Goal: Task Accomplishment & Management: Complete application form

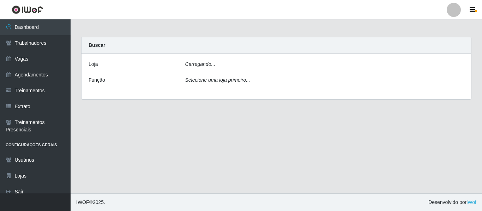
click at [450, 8] on div at bounding box center [454, 10] width 14 height 14
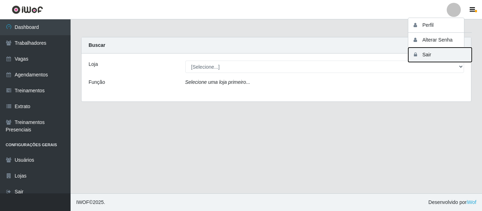
click at [442, 52] on button "Sair" at bounding box center [440, 55] width 64 height 14
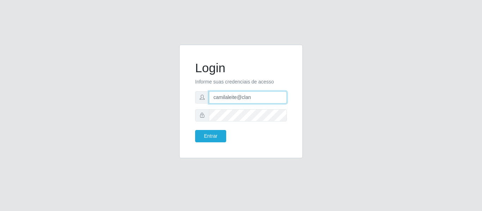
drag, startPoint x: 274, startPoint y: 99, endPoint x: 197, endPoint y: 98, distance: 77.3
click at [197, 98] on div "camilaleite@clan" at bounding box center [241, 97] width 92 height 12
click at [80, 101] on div "Login Informe suas credenciais de acesso camila@oc Entrar" at bounding box center [241, 106] width 402 height 122
click at [247, 102] on input "camila@oc" at bounding box center [248, 97] width 78 height 12
type input "camila@ocestao"
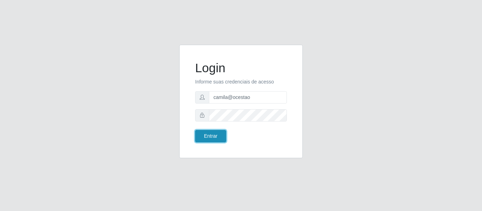
click at [211, 133] on button "Entrar" at bounding box center [210, 136] width 31 height 12
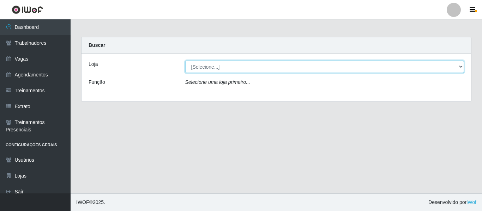
click at [216, 70] on select "[Selecione...] O Cestão - Bayeux O Cestão - Geisel" at bounding box center [324, 67] width 279 height 12
select select "224"
click at [185, 61] on select "[Selecione...] O Cestão - Bayeux O Cestão - Geisel" at bounding box center [324, 67] width 279 height 12
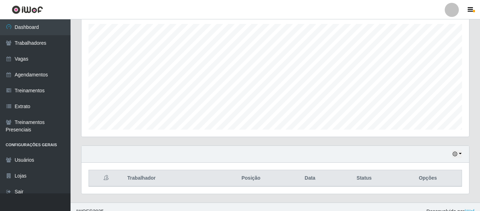
scroll to position [132, 0]
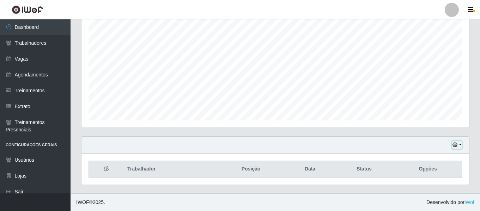
click at [455, 146] on icon "button" at bounding box center [455, 145] width 5 height 5
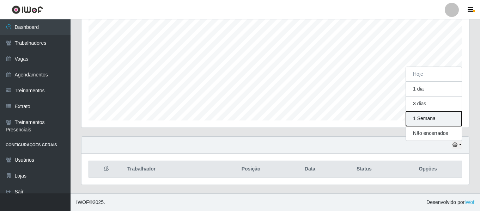
click at [447, 121] on button "1 Semana" at bounding box center [434, 119] width 56 height 15
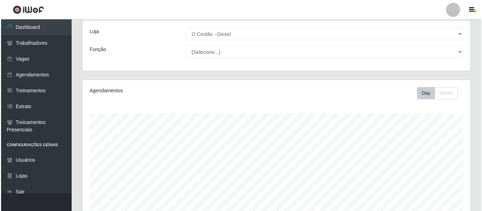
scroll to position [0, 0]
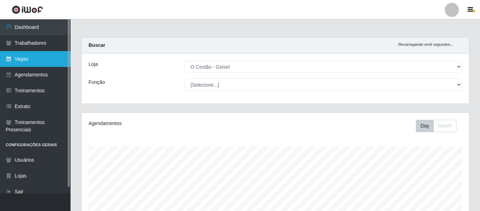
click at [45, 60] on link "Vagas" at bounding box center [35, 59] width 71 height 16
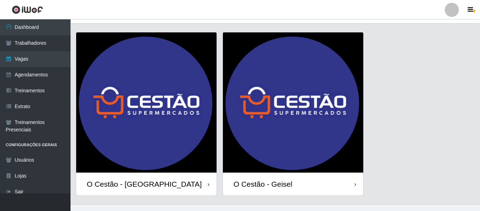
scroll to position [23, 0]
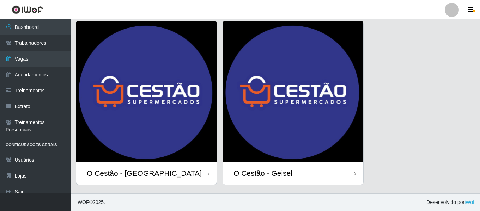
click at [276, 104] on img at bounding box center [293, 92] width 140 height 140
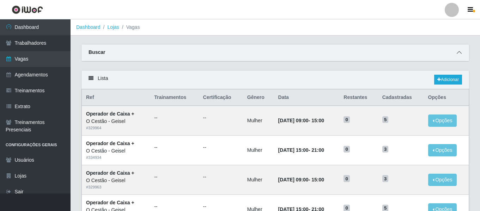
click at [458, 55] on icon at bounding box center [459, 52] width 5 height 5
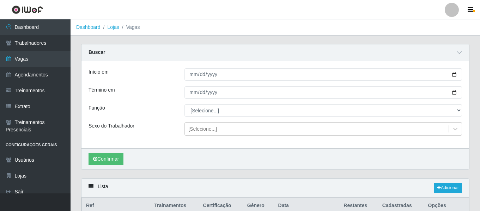
scroll to position [35, 0]
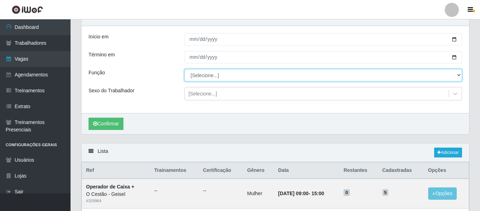
click at [198, 77] on select "[Selecione...] ASG ASG + ASG ++ Auxiliar de Estoque Auxiliar de Estoque + Auxil…" at bounding box center [324, 75] width 278 height 12
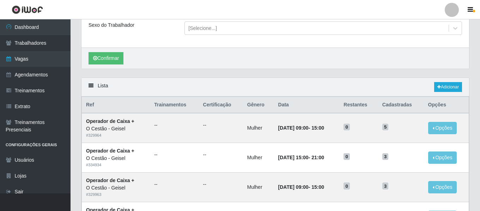
scroll to position [106, 0]
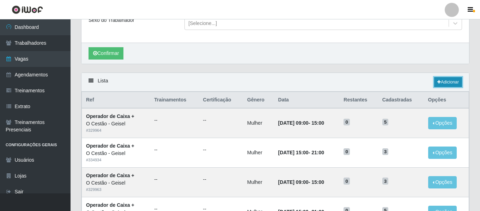
click at [449, 82] on link "Adicionar" at bounding box center [448, 82] width 28 height 10
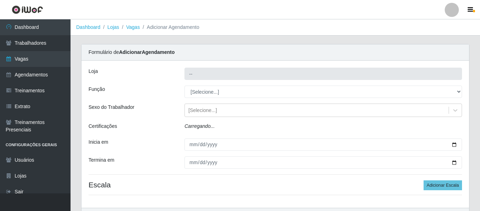
type input "O Cestão - Geisel"
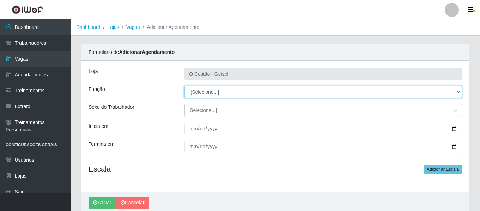
click at [208, 90] on select "[Selecione...] ASG ASG + ASG ++ Auxiliar de Estoque Auxiliar de Estoque + Auxil…" at bounding box center [324, 92] width 278 height 12
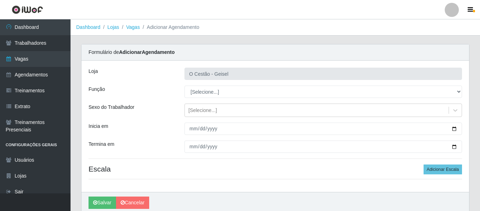
click at [148, 74] on div "Loja" at bounding box center [131, 74] width 96 height 12
click at [204, 108] on div "[Selecione...]" at bounding box center [202, 110] width 29 height 7
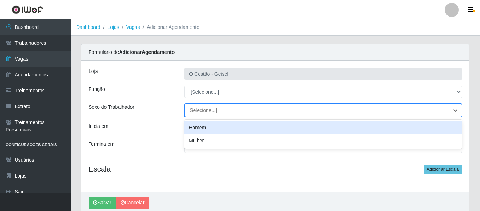
click at [208, 108] on div "[Selecione...]" at bounding box center [202, 110] width 29 height 7
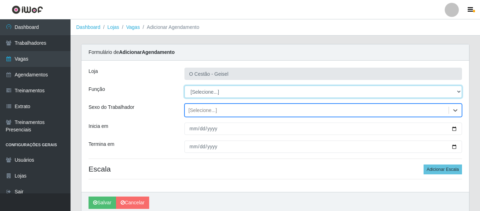
click at [205, 94] on select "[Selecione...] ASG ASG + ASG ++ Auxiliar de Estoque Auxiliar de Estoque + Auxil…" at bounding box center [324, 92] width 278 height 12
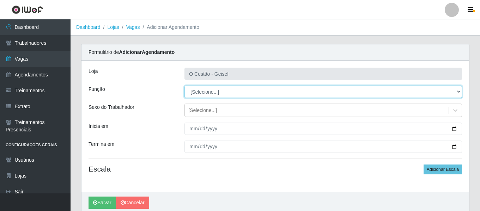
select select "72"
click at [185, 86] on select "[Selecione...] ASG ASG + ASG ++ Auxiliar de Estoque Auxiliar de Estoque + Auxil…" at bounding box center [324, 92] width 278 height 12
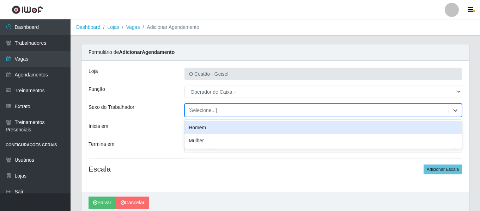
click at [211, 111] on div "[Selecione...]" at bounding box center [202, 110] width 29 height 7
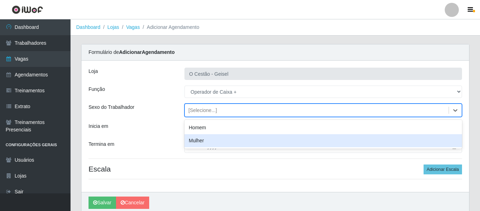
click at [219, 141] on div "Mulher" at bounding box center [324, 140] width 278 height 13
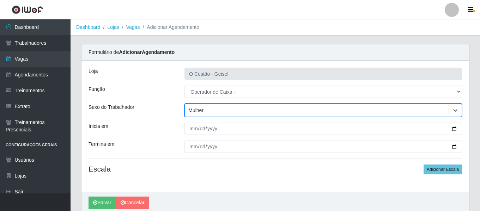
click at [192, 136] on div "Loja O Cestão - Geisel Função [Selecione...] ASG ASG + ASG ++ Auxiliar de Estoq…" at bounding box center [276, 127] width 388 height 132
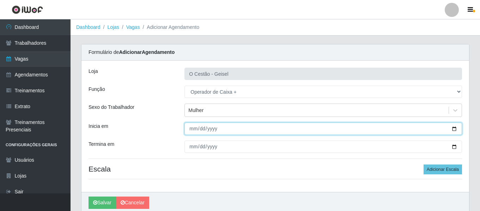
click at [196, 133] on input "Inicia em" at bounding box center [324, 129] width 278 height 12
type input "2025-09-07"
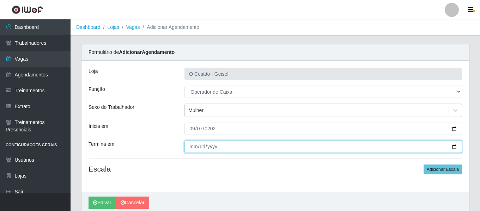
click at [191, 145] on input "Termina em" at bounding box center [324, 147] width 278 height 12
type input "2025-09-28"
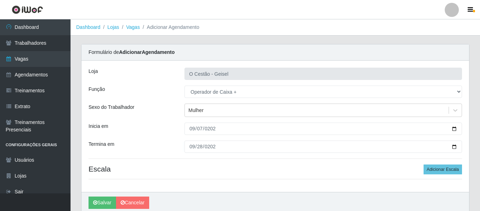
click at [229, 167] on h4 "Escala Adicionar Escala" at bounding box center [276, 169] width 374 height 9
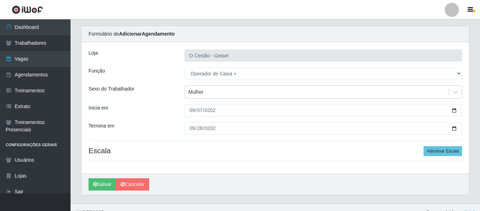
scroll to position [29, 0]
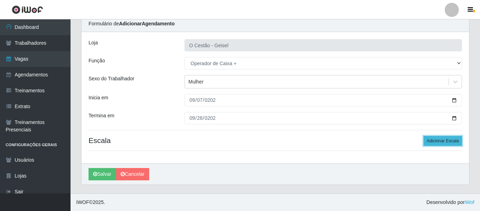
click at [452, 142] on button "Adicionar Escala" at bounding box center [443, 141] width 38 height 10
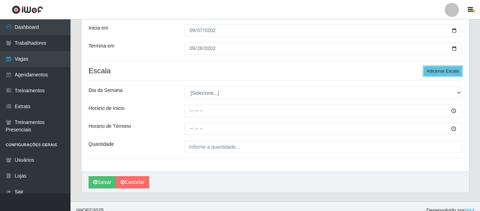
scroll to position [99, 0]
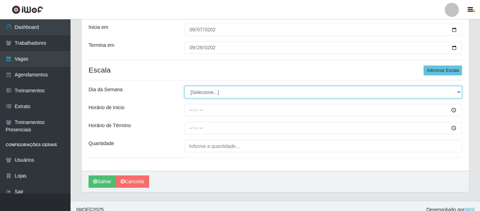
click at [213, 91] on select "[Selecione...] Segunda Terça Quarta Quinta Sexta Sábado Domingo" at bounding box center [324, 92] width 278 height 12
select select "0"
click at [185, 86] on select "[Selecione...] Segunda Terça Quarta Quinta Sexta Sábado Domingo" at bounding box center [324, 92] width 278 height 12
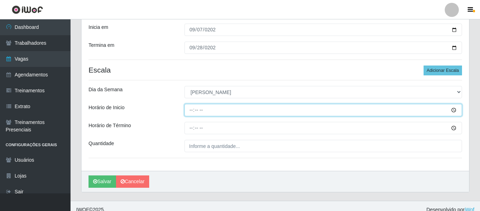
click at [194, 112] on input "Horário de Inicio" at bounding box center [324, 110] width 278 height 12
click at [193, 110] on input "00:00" at bounding box center [324, 110] width 278 height 12
type input "09:00"
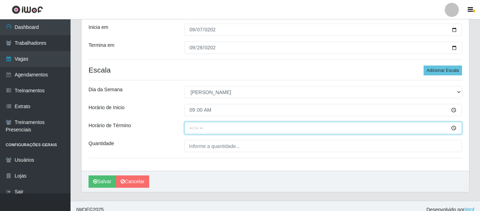
click at [191, 128] on input "Horário de Término" at bounding box center [324, 128] width 278 height 12
type input "15:00"
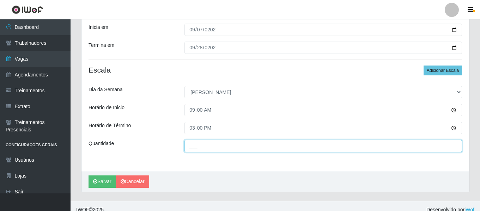
click at [196, 146] on input "___" at bounding box center [324, 146] width 278 height 12
type input "2__"
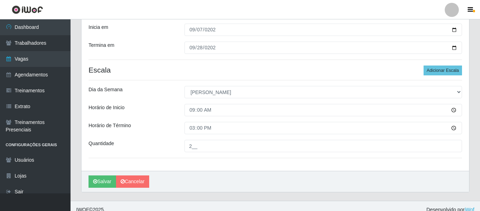
click at [170, 106] on div "Horário de Inicio" at bounding box center [131, 110] width 96 height 12
click at [439, 67] on button "Adicionar Escala" at bounding box center [443, 71] width 38 height 10
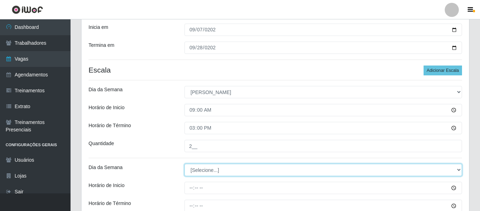
click at [206, 173] on select "[Selecione...] Segunda Terça Quarta Quinta Sexta Sábado Domingo" at bounding box center [324, 170] width 278 height 12
select select "0"
click at [185, 164] on select "[Selecione...] Segunda Terça Quarta Quinta Sexta Sábado Domingo" at bounding box center [324, 170] width 278 height 12
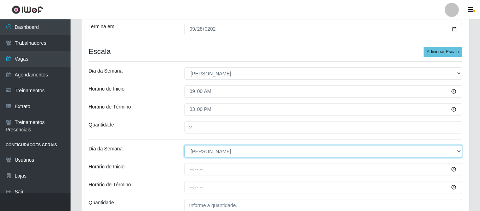
scroll to position [134, 0]
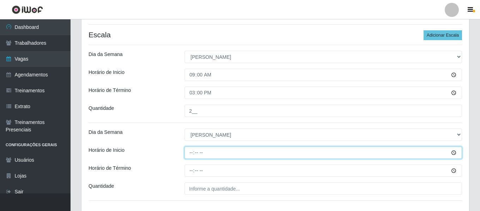
click at [189, 156] on input "Horário de Inicio" at bounding box center [324, 153] width 278 height 12
type input "15:00"
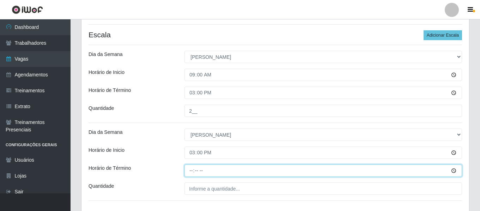
click at [197, 174] on input "Horário de Término" at bounding box center [324, 171] width 278 height 12
click at [192, 170] on input "Horário de Término" at bounding box center [324, 171] width 278 height 12
type input "21:00"
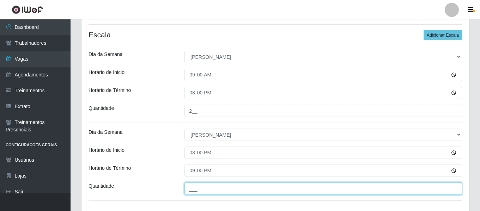
click at [193, 191] on input "___" at bounding box center [324, 189] width 278 height 12
type input "2__"
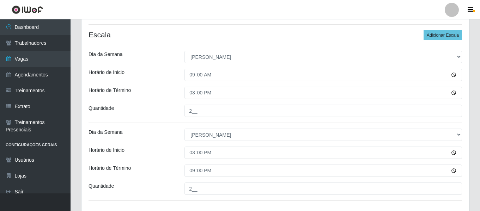
click at [166, 131] on div "Dia da Semana" at bounding box center [131, 135] width 96 height 12
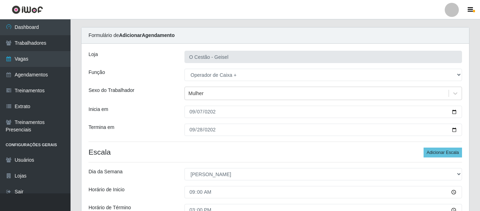
scroll to position [8, 0]
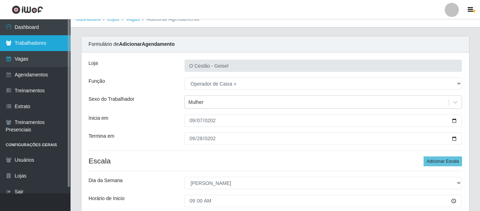
click at [56, 40] on link "Trabalhadores" at bounding box center [35, 43] width 71 height 16
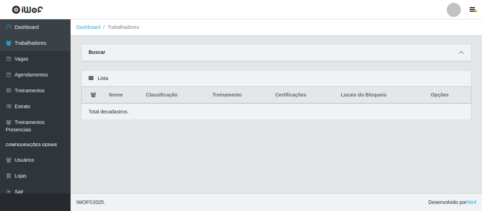
click at [464, 56] on span at bounding box center [461, 53] width 8 height 8
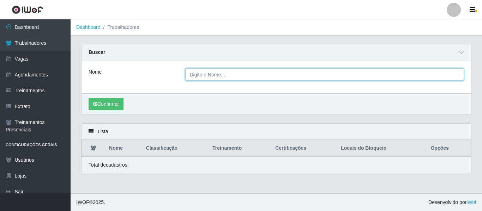
drag, startPoint x: 221, startPoint y: 79, endPoint x: 282, endPoint y: 78, distance: 61.1
click at [282, 78] on input "Nome" at bounding box center [324, 74] width 279 height 12
click at [239, 77] on input "Nome" at bounding box center [324, 74] width 279 height 12
type input "camila"
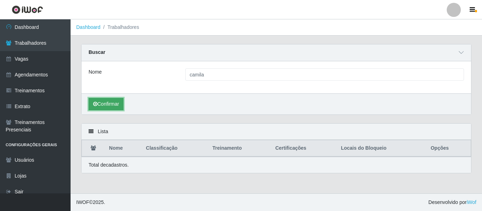
click at [104, 102] on button "Confirmar" at bounding box center [106, 104] width 35 height 12
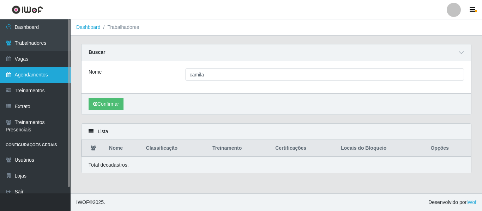
click at [40, 70] on link "Agendamentos" at bounding box center [35, 75] width 71 height 16
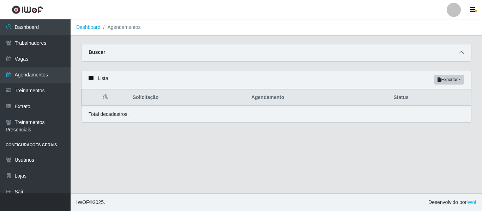
click at [460, 55] on icon at bounding box center [461, 52] width 5 height 5
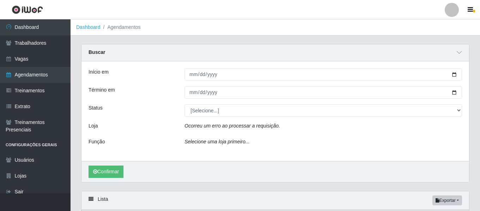
click at [280, 130] on div "Ocorreu um erro ao processar a requisição." at bounding box center [323, 127] width 288 height 10
click at [162, 101] on div "Início em Término em Status [Selecione...] AGENDADO AGUARDANDO LIBERAR EM ANDAM…" at bounding box center [276, 111] width 388 height 100
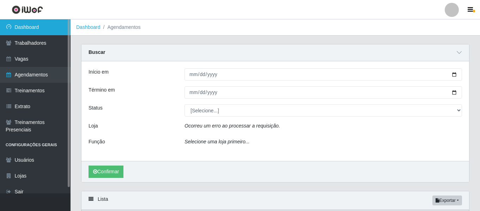
click at [55, 26] on link "Dashboard" at bounding box center [35, 27] width 71 height 16
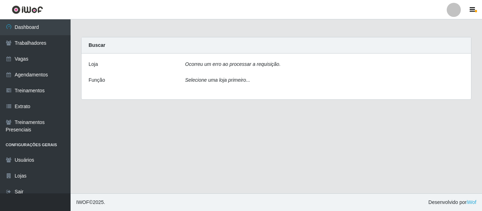
click at [233, 64] on icon "Ocorreu um erro ao processar a requisição." at bounding box center [233, 64] width 96 height 6
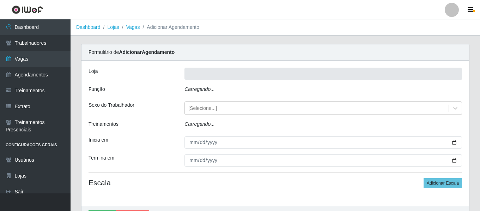
type input "O Cestão - Geisel"
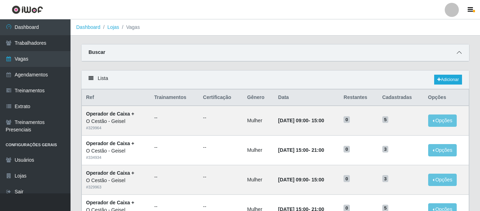
click at [461, 54] on icon at bounding box center [459, 52] width 5 height 5
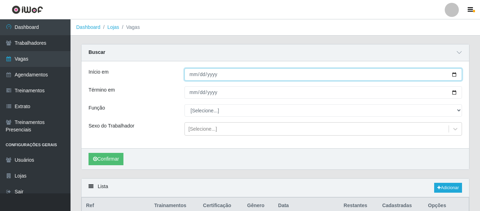
click at [194, 78] on input "Início em" at bounding box center [324, 74] width 278 height 12
click at [197, 74] on input "Início em" at bounding box center [324, 74] width 278 height 12
type input "2025-08-31"
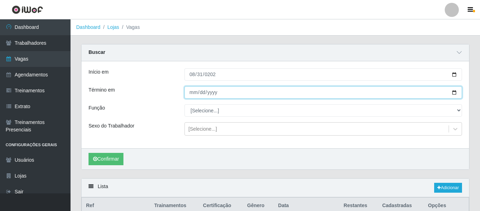
click at [190, 92] on input "Término em" at bounding box center [324, 92] width 278 height 12
type input "2025-08-31"
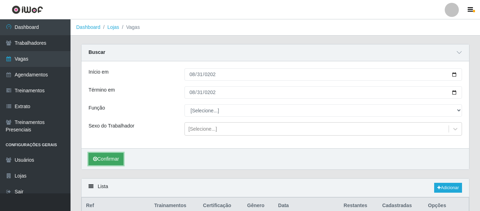
click at [107, 155] on button "Confirmar" at bounding box center [106, 159] width 35 height 12
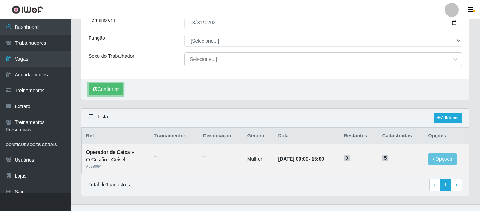
scroll to position [71, 0]
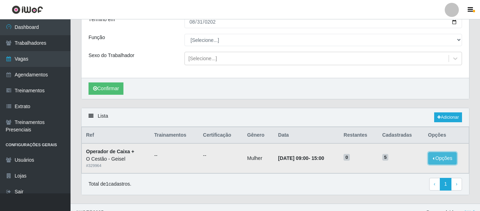
click at [439, 163] on button "Opções" at bounding box center [442, 158] width 29 height 12
click at [409, 139] on th "Cadastradas" at bounding box center [401, 135] width 46 height 17
click at [304, 142] on th "Data" at bounding box center [307, 135] width 66 height 17
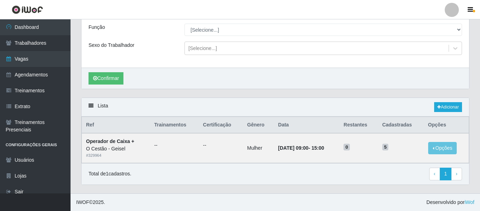
click at [345, 179] on div "Total de 1 cadastros. ‹ Previous 1 › Next" at bounding box center [276, 174] width 374 height 13
drag, startPoint x: 273, startPoint y: 114, endPoint x: 265, endPoint y: 112, distance: 8.3
click at [273, 114] on div "Lista Adicionar" at bounding box center [276, 107] width 388 height 19
click at [315, 78] on div "Confirmar" at bounding box center [276, 78] width 388 height 21
click at [452, 109] on link "Adicionar" at bounding box center [448, 107] width 28 height 10
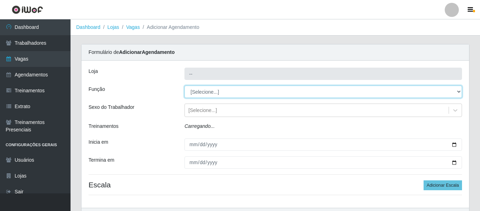
type input "O Cestão - Geisel"
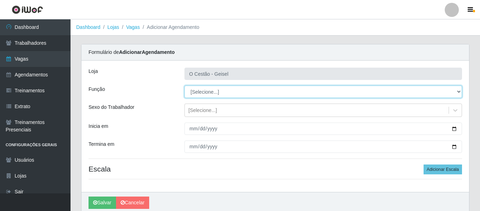
click at [221, 93] on select "[Selecione...] ASG ASG + ASG ++ Auxiliar de Estoque Auxiliar de Estoque + Auxil…" at bounding box center [324, 92] width 278 height 12
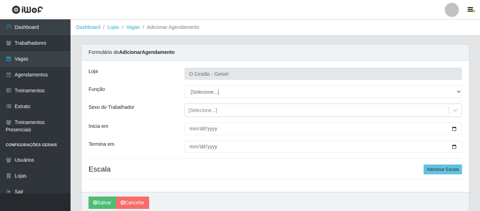
click at [156, 97] on div "Função" at bounding box center [131, 92] width 96 height 12
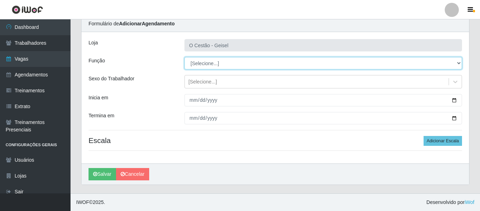
click at [209, 61] on select "[Selecione...] ASG ASG + ASG ++ Auxiliar de Estoque Auxiliar de Estoque + Auxil…" at bounding box center [324, 63] width 278 height 12
select select "72"
click at [185, 57] on select "[Selecione...] ASG ASG + ASG ++ Auxiliar de Estoque Auxiliar de Estoque + Auxil…" at bounding box center [324, 63] width 278 height 12
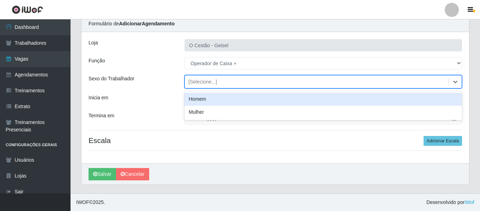
click at [214, 83] on div "[Selecione...]" at bounding box center [202, 81] width 29 height 7
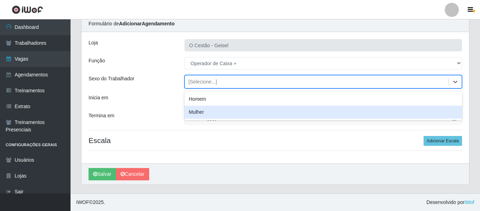
click at [215, 109] on div "Mulher" at bounding box center [324, 112] width 278 height 13
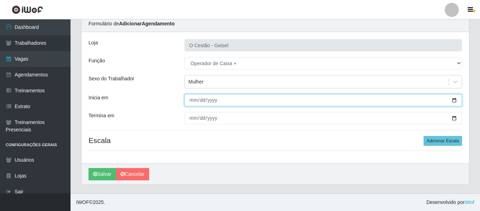
click at [193, 101] on input "Inicia em" at bounding box center [324, 100] width 278 height 12
type input "2025-09-06"
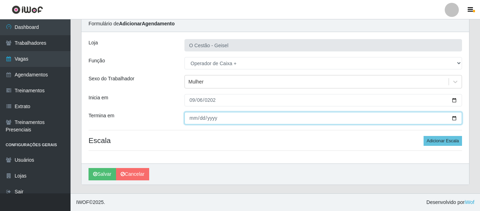
click at [188, 119] on input "Termina em" at bounding box center [324, 118] width 278 height 12
type input "2025-09-28"
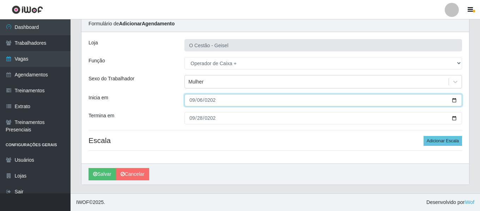
click at [197, 103] on input "2025-09-06" at bounding box center [324, 100] width 278 height 12
type input "2025-09-07"
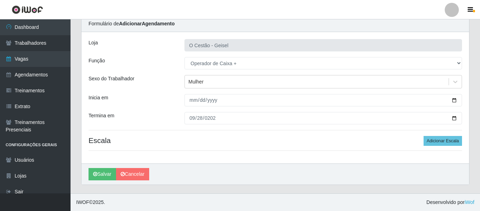
click at [281, 193] on div "Carregando... Formulário de Adicionar Agendamento Loja O Cestão - Geisel Função…" at bounding box center [275, 105] width 399 height 178
click at [443, 146] on button "Adicionar Escala" at bounding box center [443, 141] width 38 height 10
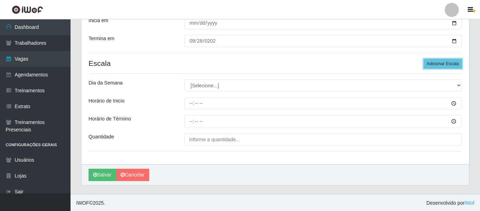
scroll to position [107, 0]
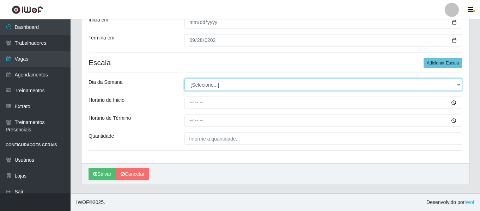
click at [238, 82] on select "[Selecione...] Segunda Terça Quarta Quinta Sexta Sábado Domingo" at bounding box center [324, 85] width 278 height 12
select select "0"
click at [185, 79] on select "[Selecione...] Segunda Terça Quarta Quinta Sexta Sábado Domingo" at bounding box center [324, 85] width 278 height 12
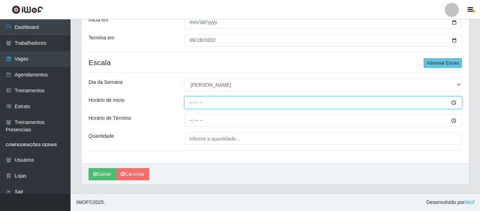
click at [193, 104] on input "Horário de Inicio" at bounding box center [324, 103] width 278 height 12
click at [192, 104] on input "Horário de Inicio" at bounding box center [324, 103] width 278 height 12
type input "15:00"
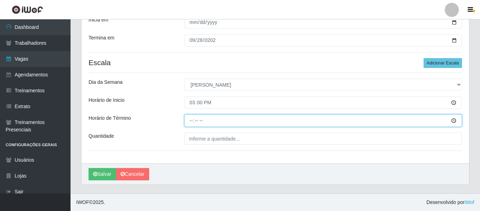
click at [188, 120] on input "Horário de Término" at bounding box center [324, 121] width 278 height 12
type input "21:00"
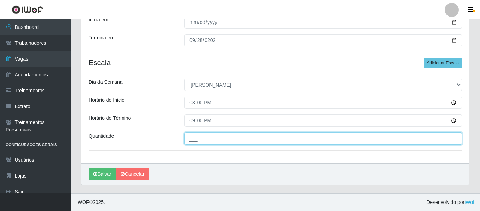
click at [201, 139] on input "___" at bounding box center [324, 139] width 278 height 12
type input "5__"
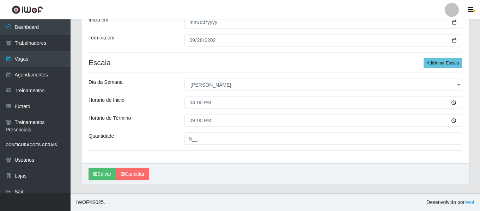
click at [230, 170] on div "Salvar Cancelar" at bounding box center [276, 174] width 388 height 21
click at [456, 60] on button "Adicionar Escala" at bounding box center [443, 63] width 38 height 10
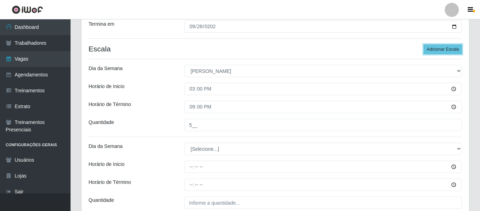
scroll to position [142, 0]
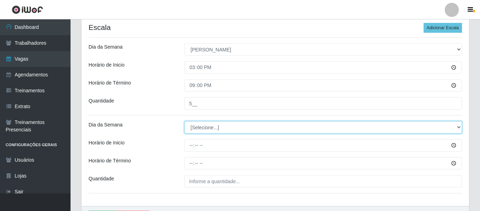
click at [210, 124] on select "[Selecione...] Segunda Terça Quarta Quinta Sexta Sábado Domingo" at bounding box center [324, 127] width 278 height 12
select select "0"
click at [185, 121] on select "[Selecione...] Segunda Terça Quarta Quinta Sexta Sábado Domingo" at bounding box center [324, 127] width 278 height 12
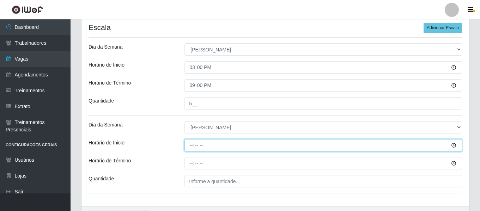
click at [194, 144] on input "Horário de Inicio" at bounding box center [324, 145] width 278 height 12
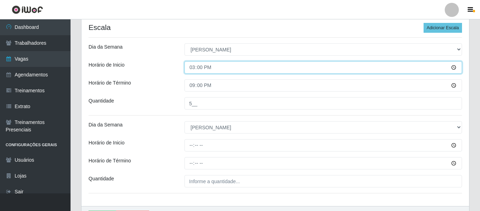
click at [195, 67] on input "15:00" at bounding box center [324, 67] width 278 height 12
type input "09:00"
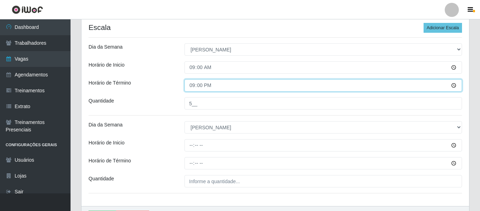
click at [190, 88] on input "21:00" at bounding box center [324, 85] width 278 height 12
type input "15:00"
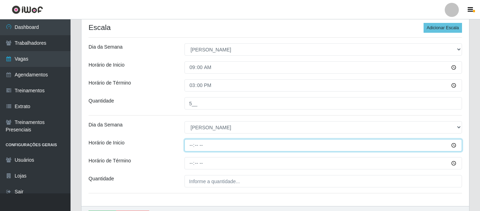
click at [200, 145] on input "Horário de Inicio" at bounding box center [324, 145] width 278 height 12
type input "15:00"
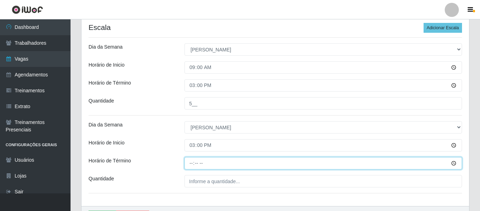
click at [191, 164] on input "Horário de Término" at bounding box center [324, 163] width 278 height 12
type input "21:00"
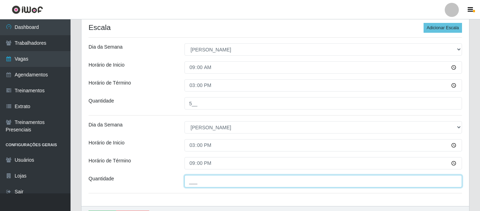
click at [219, 182] on input "___" at bounding box center [324, 181] width 278 height 12
click at [192, 182] on input "___" at bounding box center [324, 181] width 278 height 12
type input "4__"
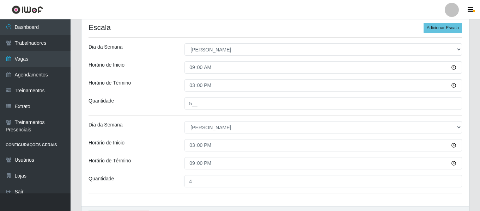
click at [169, 156] on div "Loja O Cestão - Geisel Função [Selecione...] ASG ASG + ASG ++ Auxiliar de Estoq…" at bounding box center [276, 63] width 388 height 288
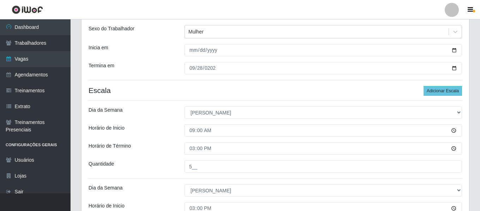
scroll to position [71, 0]
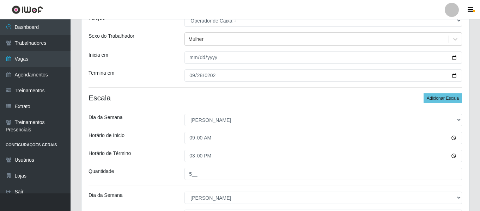
click at [171, 120] on div "Dia da Semana" at bounding box center [131, 120] width 96 height 12
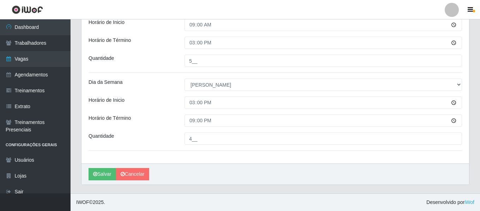
scroll to position [0, 0]
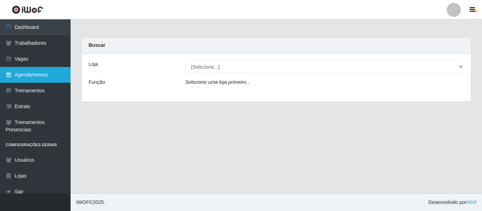
click at [47, 76] on link "Agendamentos" at bounding box center [35, 75] width 71 height 16
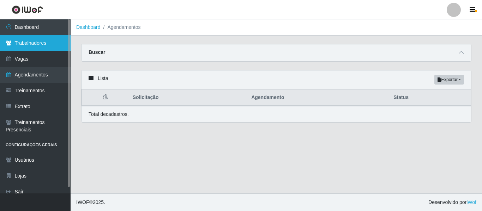
click at [43, 41] on link "Trabalhadores" at bounding box center [35, 43] width 71 height 16
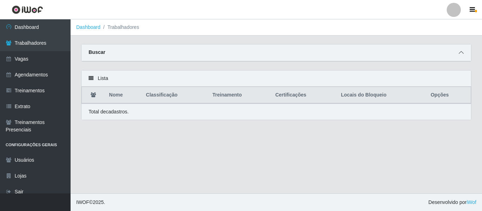
click at [462, 54] on icon at bounding box center [461, 52] width 5 height 5
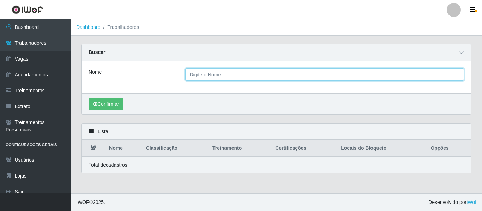
click at [233, 73] on input "Nome" at bounding box center [324, 74] width 279 height 12
type input "camila"
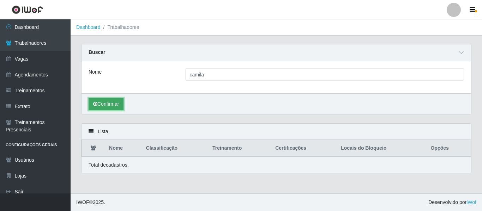
click at [117, 109] on button "Confirmar" at bounding box center [106, 104] width 35 height 12
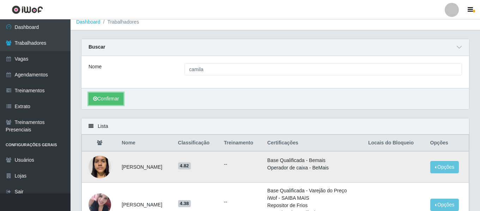
scroll to position [71, 0]
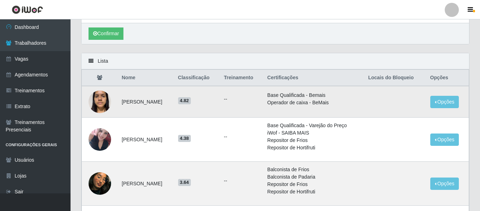
click at [102, 102] on img at bounding box center [100, 102] width 23 height 30
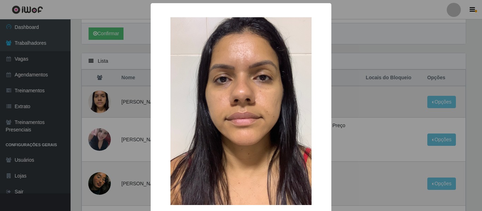
click at [102, 102] on div "× OK Cancel" at bounding box center [241, 105] width 482 height 211
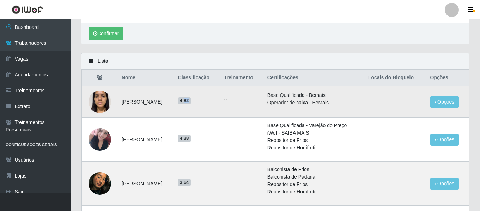
drag, startPoint x: 204, startPoint y: 100, endPoint x: 217, endPoint y: 103, distance: 13.5
click at [216, 103] on h5 "4.82" at bounding box center [196, 100] width 37 height 7
click at [397, 103] on td at bounding box center [395, 102] width 62 height 32
click at [447, 102] on button "Opções" at bounding box center [445, 102] width 29 height 12
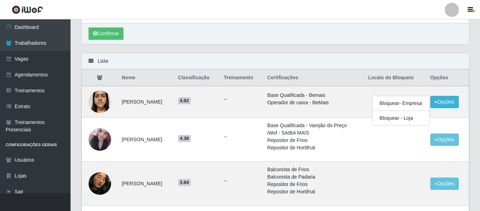
click at [363, 55] on div "Lista" at bounding box center [276, 61] width 388 height 16
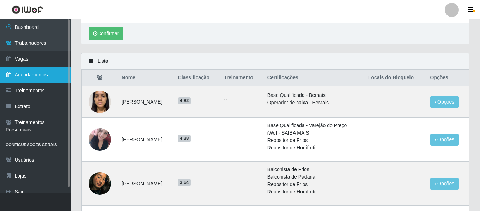
click at [46, 76] on link "Agendamentos" at bounding box center [35, 75] width 71 height 16
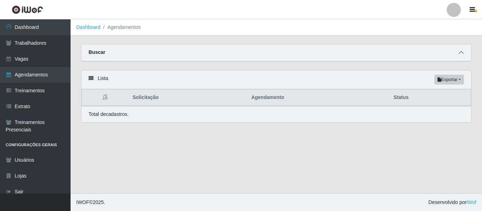
click at [460, 53] on icon at bounding box center [461, 52] width 5 height 5
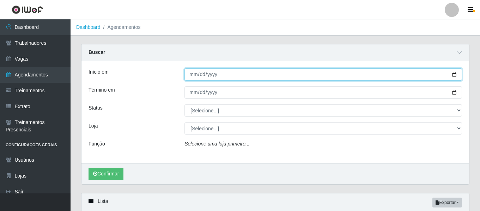
click at [193, 74] on input "Início em" at bounding box center [324, 74] width 278 height 12
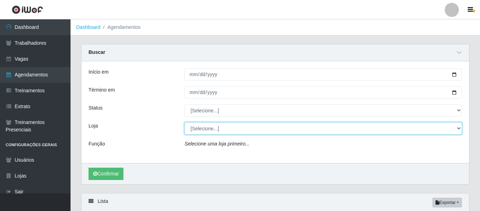
click at [213, 127] on select "[Selecione...] O Cestão - Bayeux O Cestão - Geisel" at bounding box center [324, 128] width 278 height 12
select select "224"
click at [185, 123] on select "[Selecione...] O Cestão - Bayeux O Cestão - Geisel" at bounding box center [324, 128] width 278 height 12
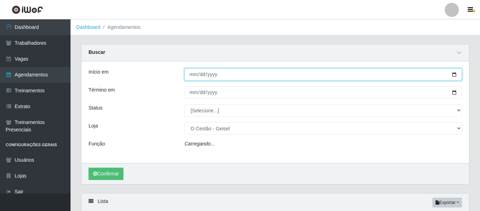
click at [193, 77] on input "Início em" at bounding box center [324, 74] width 278 height 12
click at [195, 77] on input "Início em" at bounding box center [324, 74] width 278 height 12
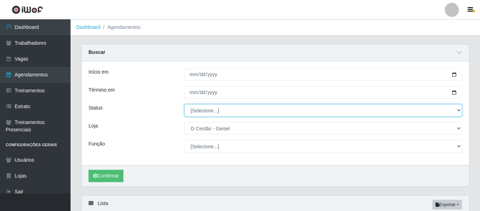
click at [209, 112] on select "[Selecione...] AGENDADO AGUARDANDO LIBERAR EM ANDAMENTO EM REVISÃO FINALIZADO C…" at bounding box center [324, 110] width 278 height 12
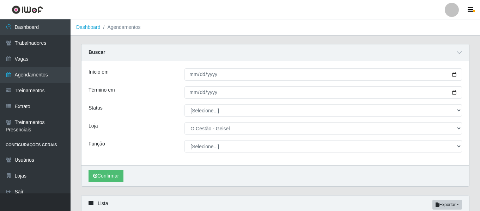
click at [128, 102] on div "Início em Término em Status [Selecione...] AGENDADO AGUARDANDO LIBERAR EM ANDAM…" at bounding box center [276, 113] width 388 height 104
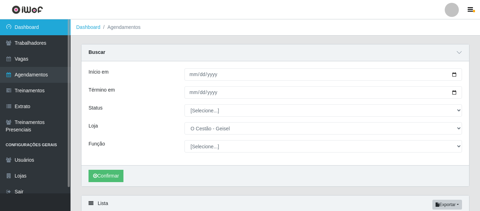
click at [59, 32] on link "Dashboard" at bounding box center [35, 27] width 71 height 16
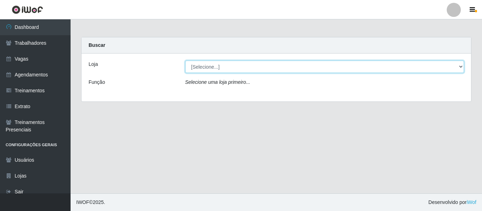
click at [214, 70] on select "[Selecione...] O Cestão - Bayeux O Cestão - Geisel" at bounding box center [324, 67] width 279 height 12
